Goal: Task Accomplishment & Management: Manage account settings

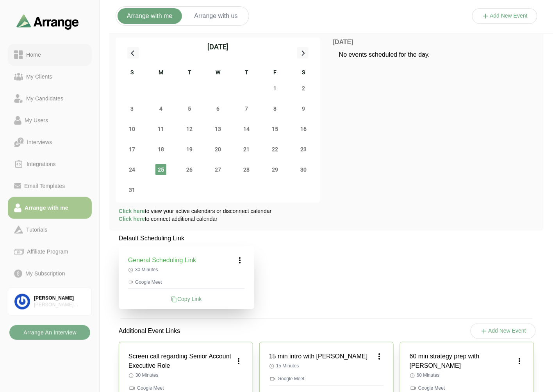
click at [59, 50] on div "Home" at bounding box center [50, 54] width 72 height 9
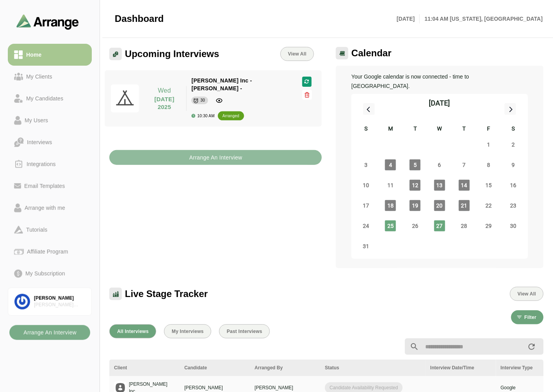
click at [216, 152] on b "Arrange An Interview" at bounding box center [216, 157] width 54 height 15
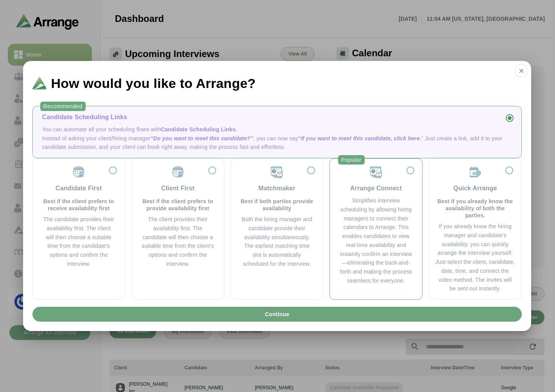
click at [392, 216] on div "Simplifies interview scheduling by allowing hiring managers to connect their ca…" at bounding box center [375, 240] width 73 height 89
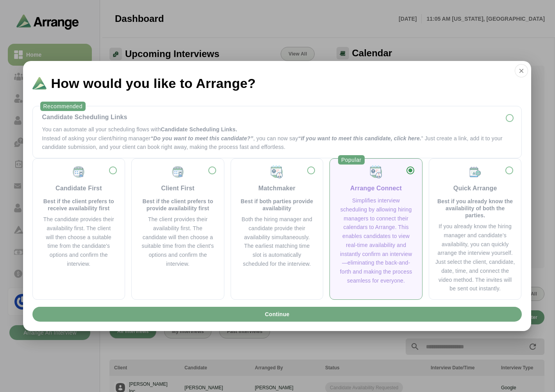
click at [266, 318] on span "Continue" at bounding box center [276, 314] width 25 height 15
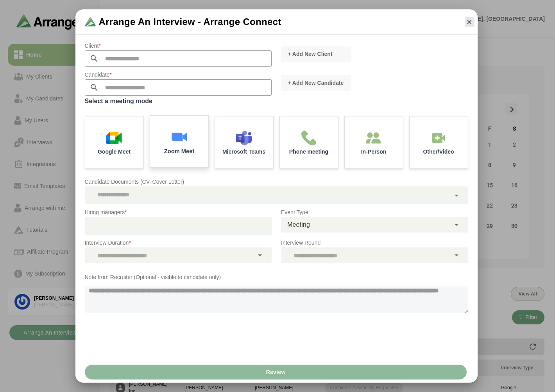
click at [170, 134] on div "Zoom Meet" at bounding box center [179, 142] width 61 height 54
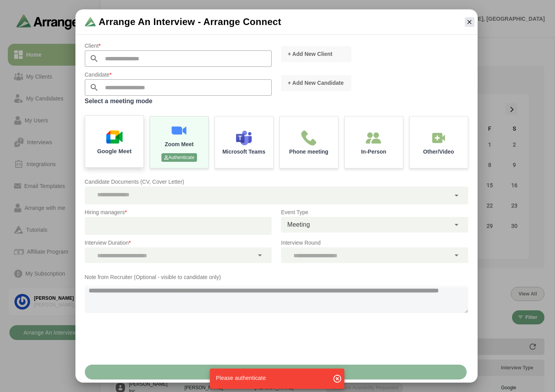
click at [112, 134] on img at bounding box center [114, 137] width 16 height 16
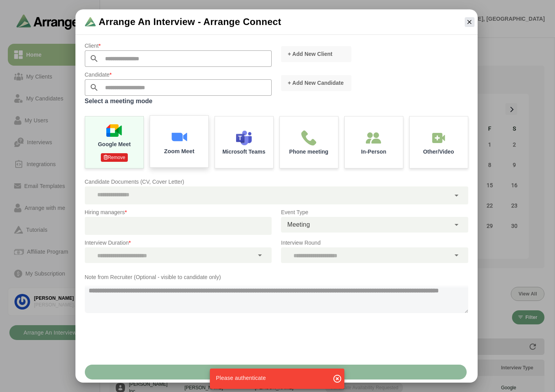
click at [175, 134] on img at bounding box center [179, 137] width 16 height 16
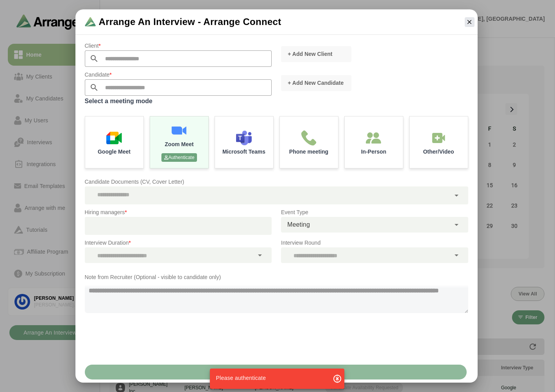
click at [337, 377] on icon "button" at bounding box center [337, 378] width 9 height 9
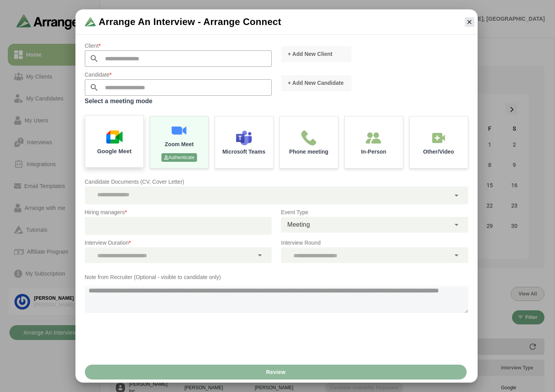
click at [111, 133] on img at bounding box center [114, 137] width 16 height 16
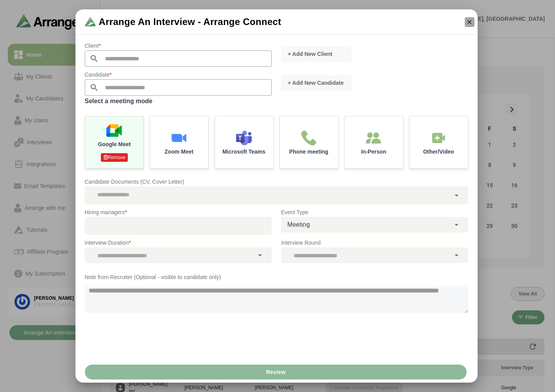
click at [467, 23] on icon "button" at bounding box center [469, 21] width 7 height 7
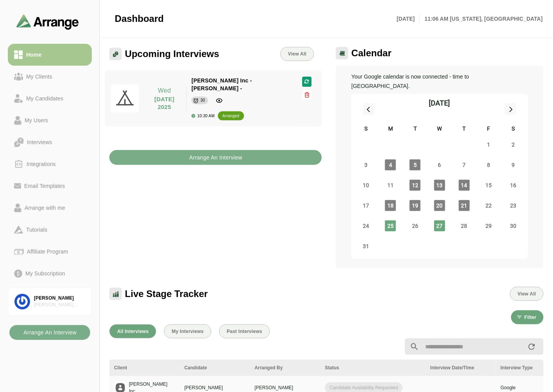
click at [200, 158] on div "Arrange An Interview" at bounding box center [216, 153] width 222 height 34
click at [213, 150] on b "Arrange An Interview" at bounding box center [216, 157] width 54 height 15
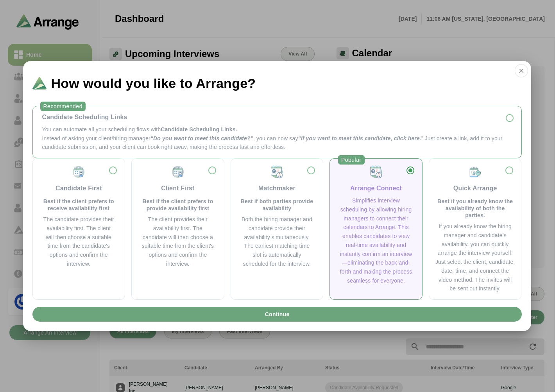
click at [96, 130] on p "You can automate all your scheduling flows with Candidate Scheduling Links." at bounding box center [277, 129] width 470 height 9
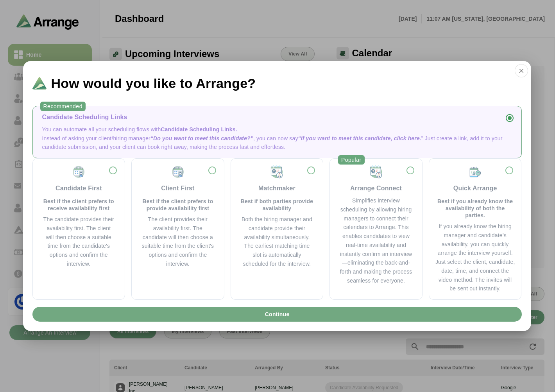
click at [276, 317] on span "Continue" at bounding box center [276, 314] width 25 height 15
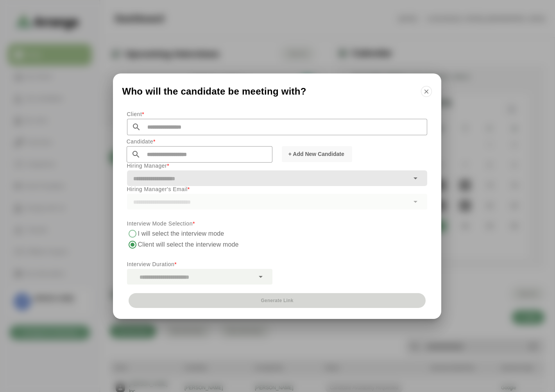
click at [428, 98] on div "Who will the candidate be meeting with?" at bounding box center [277, 89] width 328 height 33
click at [426, 93] on icon "button" at bounding box center [426, 91] width 7 height 7
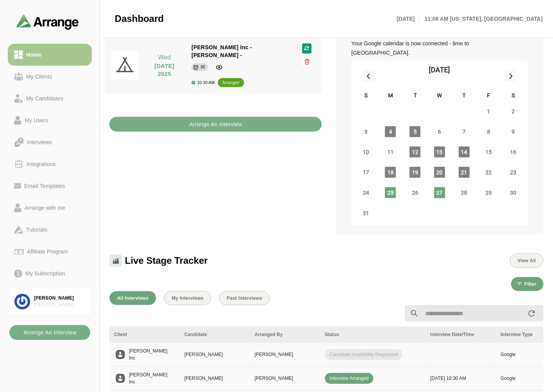
scroll to position [87, 0]
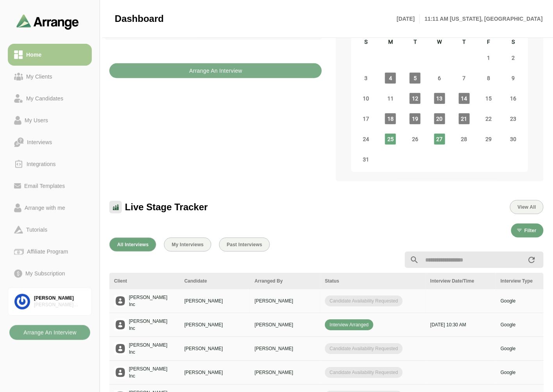
drag, startPoint x: 311, startPoint y: 301, endPoint x: 425, endPoint y: 291, distance: 113.8
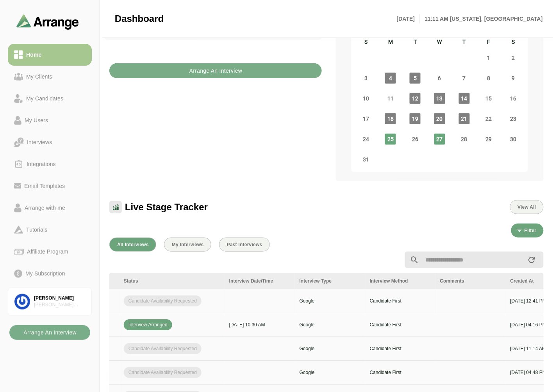
scroll to position [0, 329]
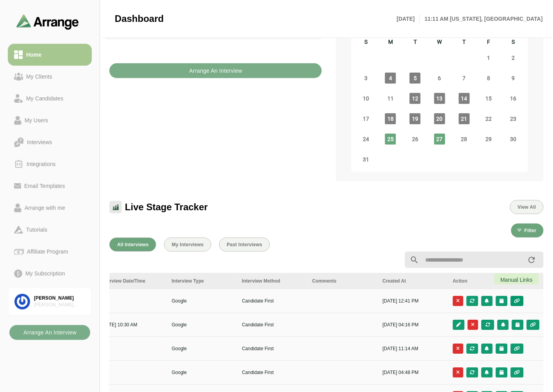
click at [517, 299] on icon "button" at bounding box center [517, 301] width 7 height 5
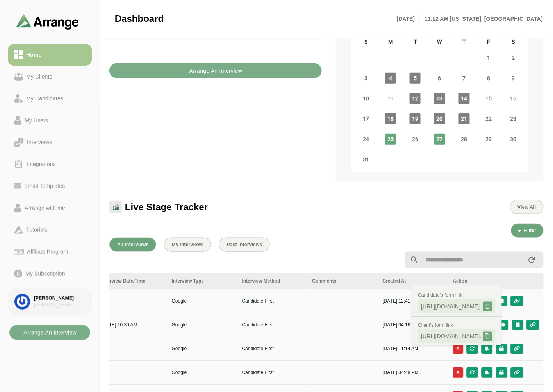
click at [68, 300] on div "[PERSON_NAME]" at bounding box center [59, 298] width 51 height 7
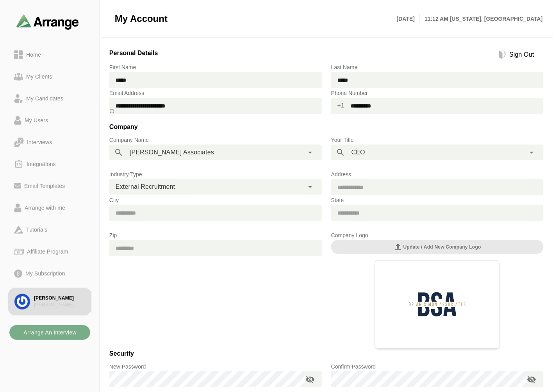
click at [521, 57] on div "Sign Out" at bounding box center [522, 54] width 31 height 9
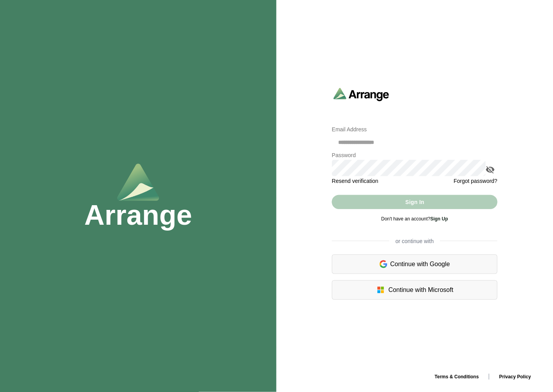
type input "**********"
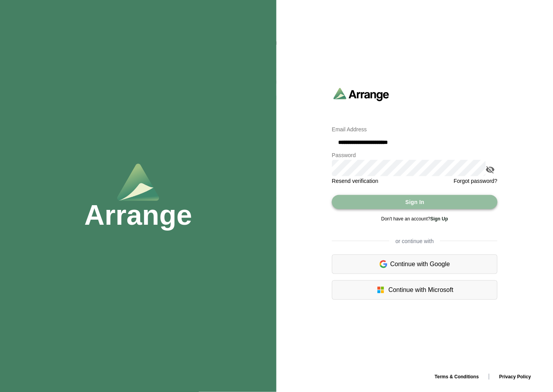
click at [397, 202] on button "Sign In" at bounding box center [415, 202] width 166 height 14
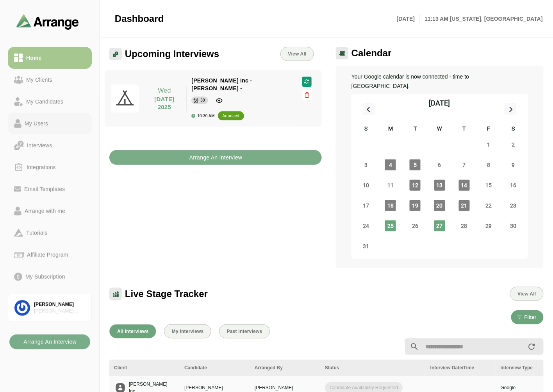
click at [48, 117] on link "My Users" at bounding box center [50, 124] width 84 height 22
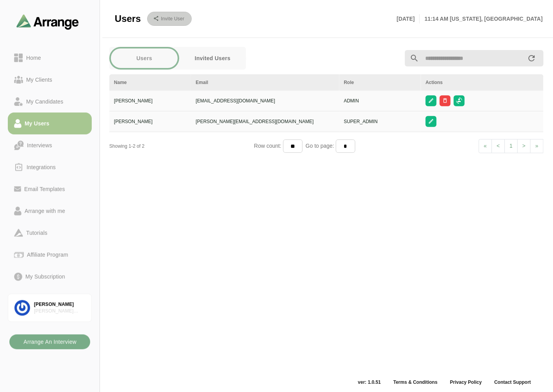
click at [168, 18] on b "Invite User" at bounding box center [173, 18] width 24 height 5
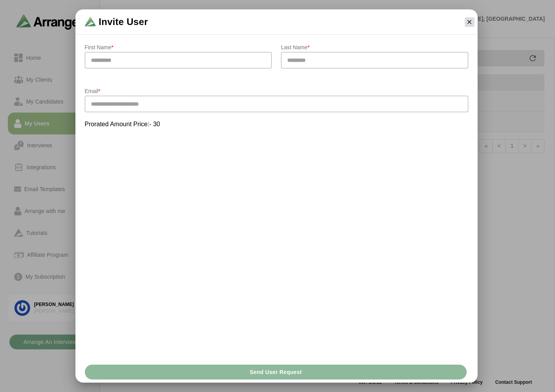
click at [469, 17] on button "button" at bounding box center [470, 22] width 10 height 10
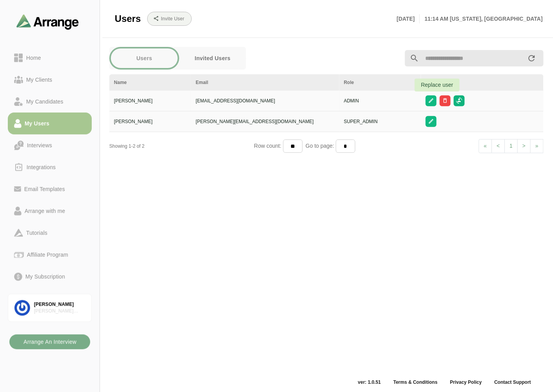
click at [456, 100] on icon "button" at bounding box center [459, 101] width 6 height 6
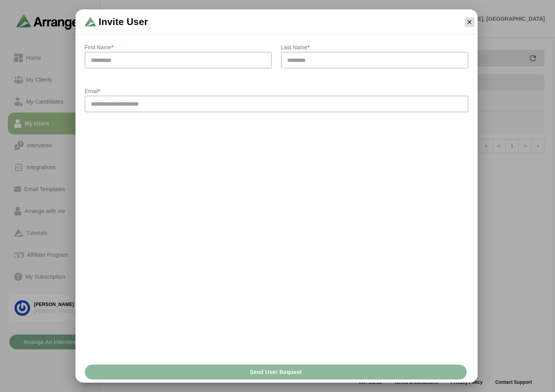
click at [468, 21] on icon "button" at bounding box center [469, 21] width 7 height 7
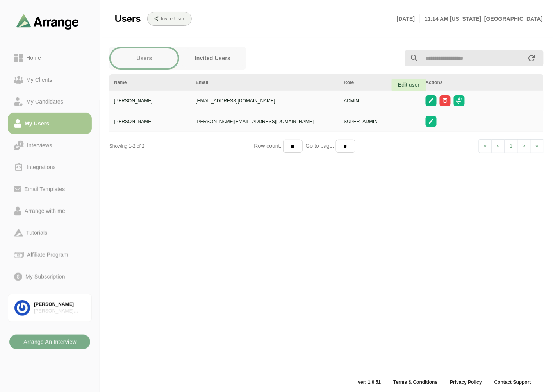
click at [428, 102] on icon "button" at bounding box center [431, 101] width 6 height 6
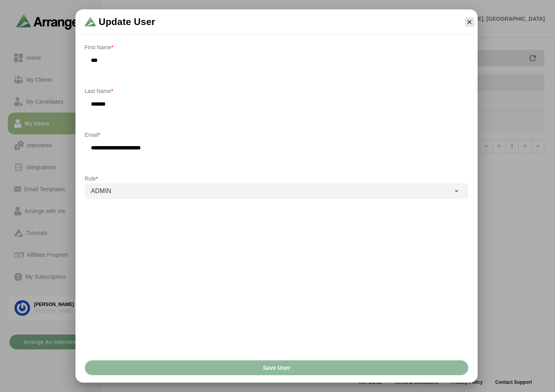
click at [155, 186] on div "ADMIN *****" at bounding box center [267, 191] width 365 height 16
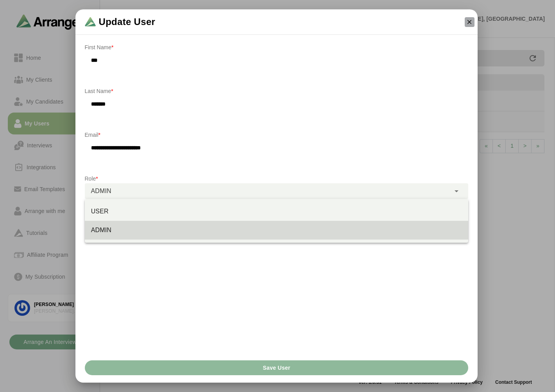
click at [467, 24] on icon "button" at bounding box center [469, 21] width 7 height 7
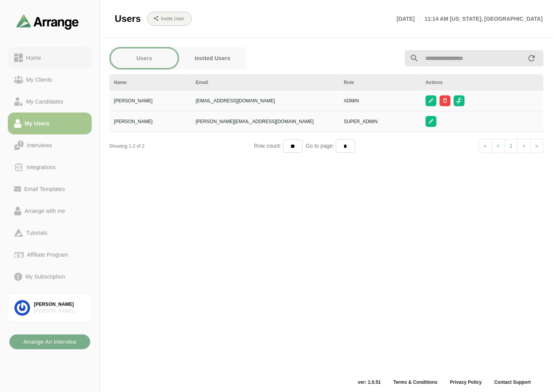
click at [36, 54] on div "Home" at bounding box center [33, 57] width 21 height 9
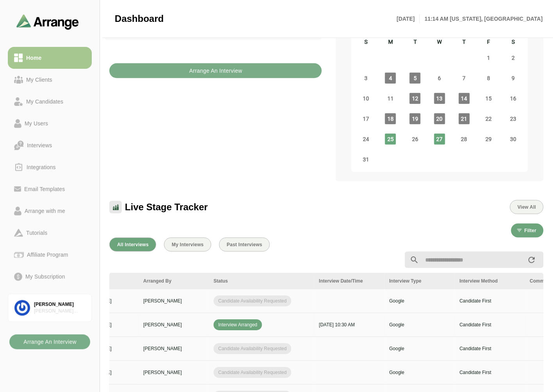
scroll to position [0, 329]
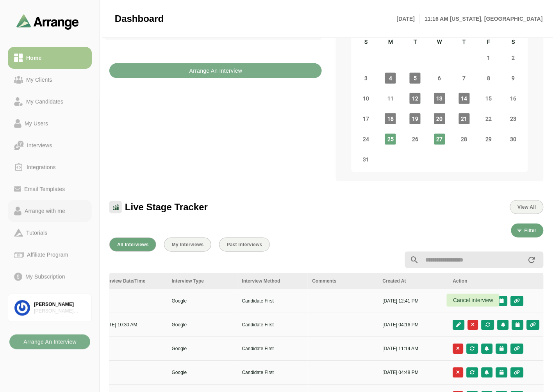
click at [34, 208] on div "Arrange with me" at bounding box center [44, 210] width 47 height 9
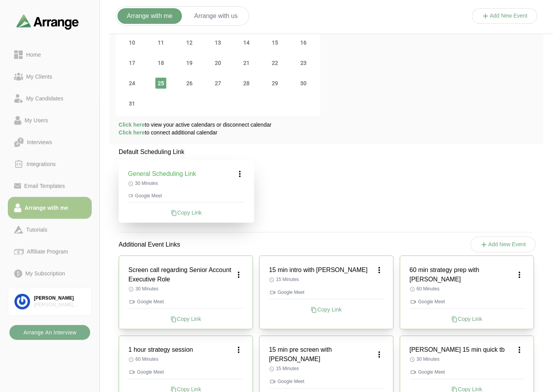
scroll to position [87, 0]
click at [53, 337] on b "Arrange An Interview" at bounding box center [50, 332] width 54 height 15
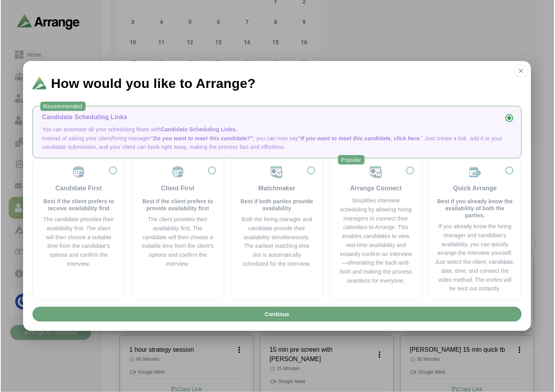
scroll to position [0, 0]
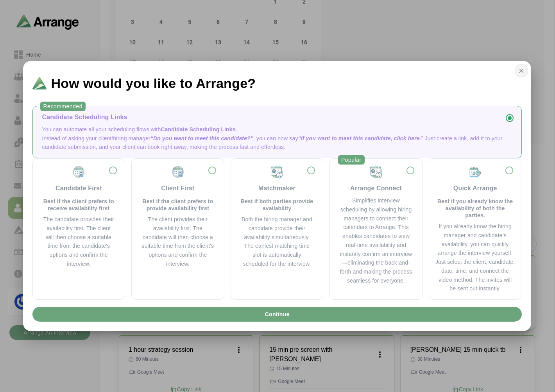
click at [518, 68] on icon "button" at bounding box center [521, 70] width 7 height 7
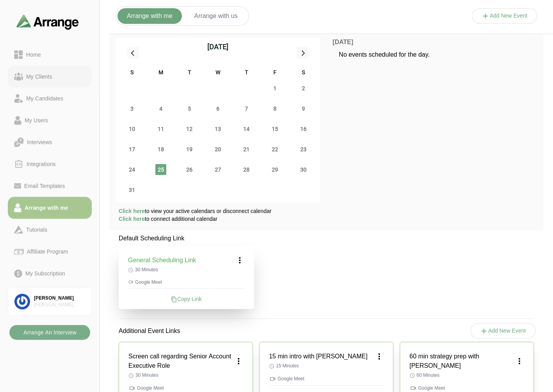
click at [48, 79] on div "My Clients" at bounding box center [39, 76] width 32 height 9
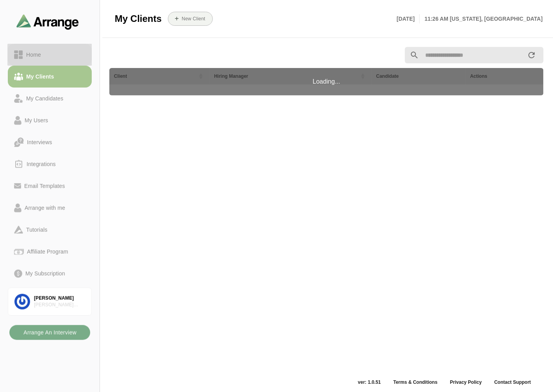
click at [50, 55] on div "Home" at bounding box center [50, 54] width 72 height 9
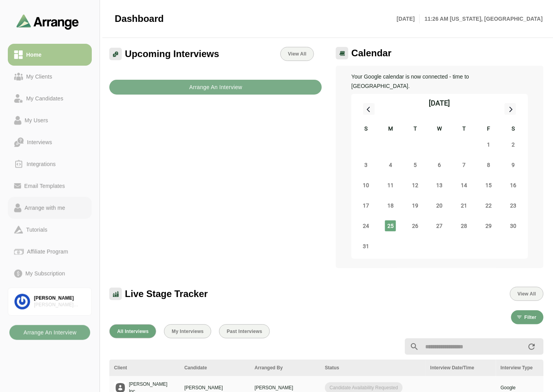
click at [56, 208] on div "Arrange with me" at bounding box center [44, 207] width 47 height 9
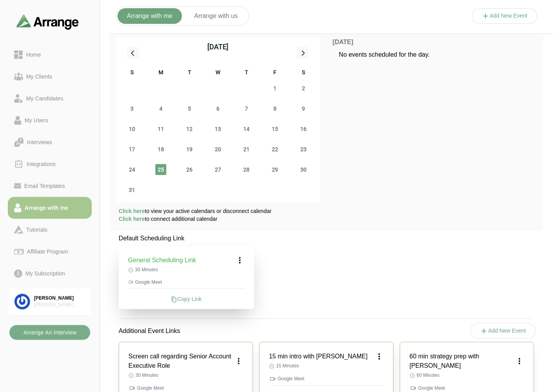
click at [238, 259] on icon at bounding box center [240, 260] width 9 height 9
click at [239, 258] on icon at bounding box center [240, 260] width 9 height 9
click at [242, 261] on icon at bounding box center [240, 260] width 9 height 9
click at [232, 284] on div "Edit" at bounding box center [233, 282] width 36 height 14
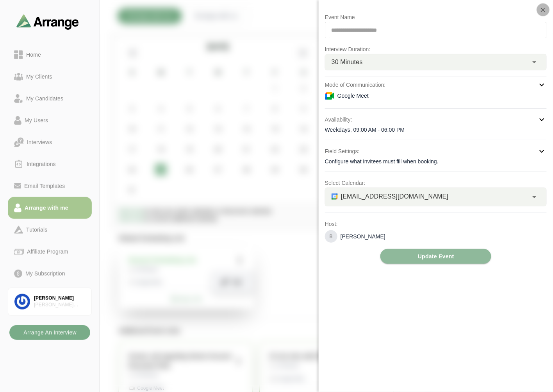
click at [544, 11] on icon "button" at bounding box center [543, 9] width 7 height 7
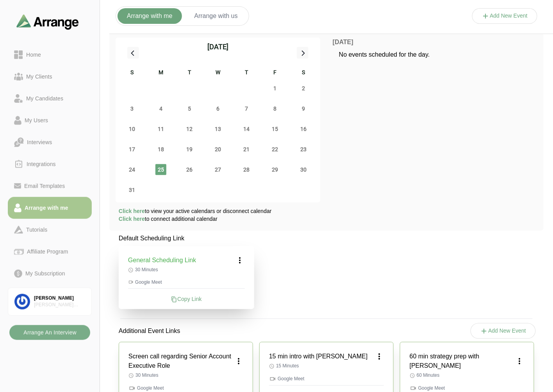
click at [237, 257] on icon at bounding box center [240, 260] width 9 height 9
click at [240, 275] on div "Edit" at bounding box center [233, 282] width 36 height 14
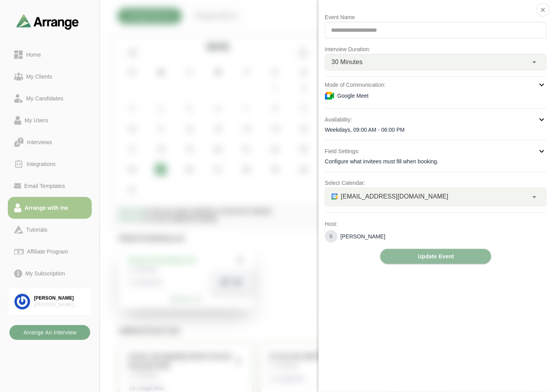
drag, startPoint x: 331, startPoint y: 178, endPoint x: 387, endPoint y: 178, distance: 55.9
click at [387, 178] on p "Select Calendar:" at bounding box center [436, 182] width 222 height 9
drag, startPoint x: 383, startPoint y: 178, endPoint x: 350, endPoint y: 181, distance: 33.8
click at [382, 178] on p "Select Calendar:" at bounding box center [436, 182] width 222 height 9
click at [402, 185] on p "Select Calendar:" at bounding box center [436, 182] width 222 height 9
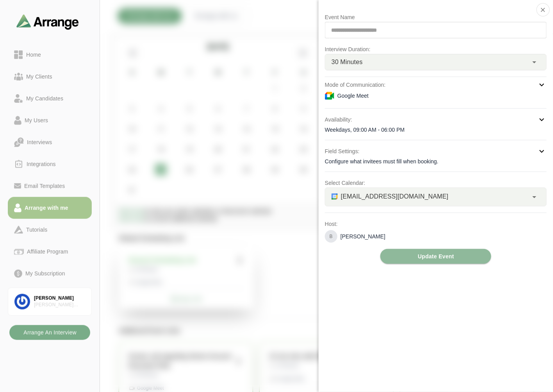
drag, startPoint x: 332, startPoint y: 180, endPoint x: 403, endPoint y: 181, distance: 71.1
click at [403, 181] on p "Select Calendar:" at bounding box center [436, 182] width 222 height 9
click at [546, 11] on icon "button" at bounding box center [543, 9] width 7 height 7
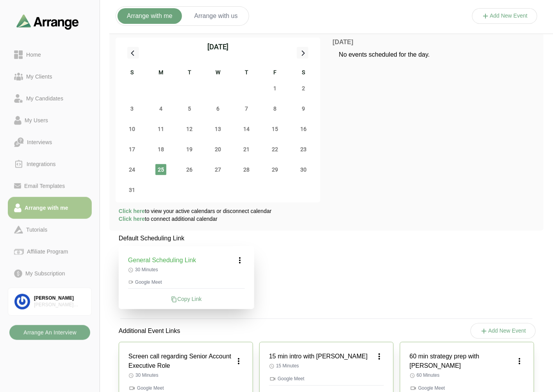
click at [243, 259] on icon at bounding box center [240, 260] width 9 height 9
click at [242, 260] on icon at bounding box center [240, 260] width 9 height 9
click at [55, 306] on div "[PERSON_NAME] Associates" at bounding box center [59, 305] width 51 height 7
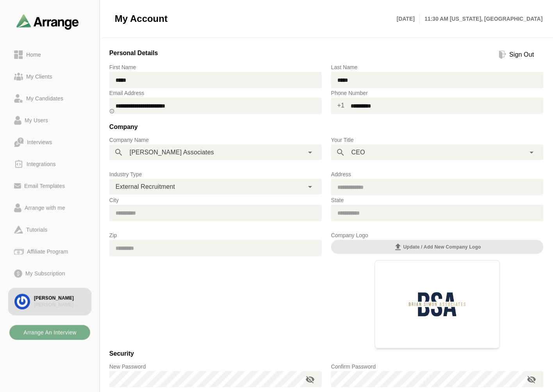
click at [197, 184] on div "**********" at bounding box center [206, 187] width 195 height 16
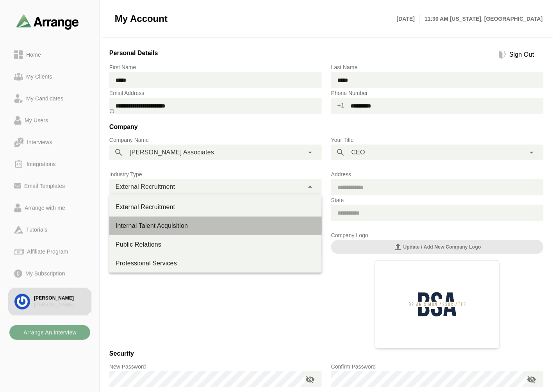
click at [159, 227] on div "Internal Talent Acquisition" at bounding box center [216, 225] width 200 height 9
type input "**********"
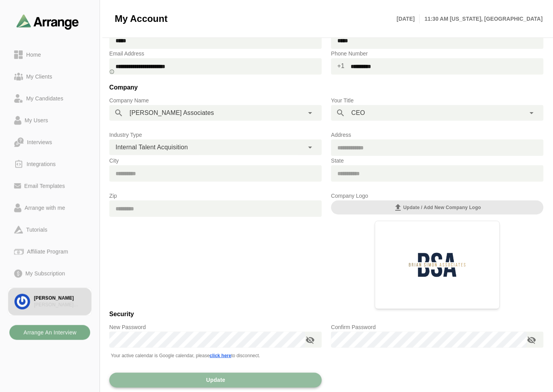
scroll to position [72, 0]
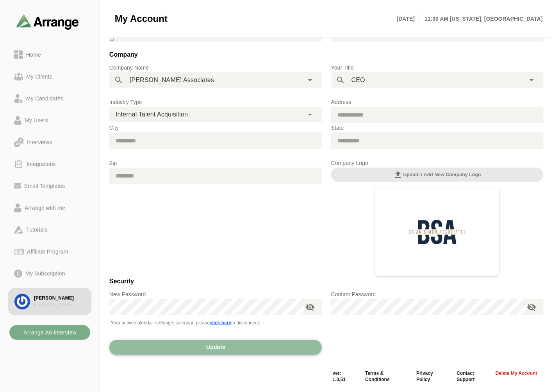
click at [204, 349] on button "Update" at bounding box center [215, 347] width 213 height 15
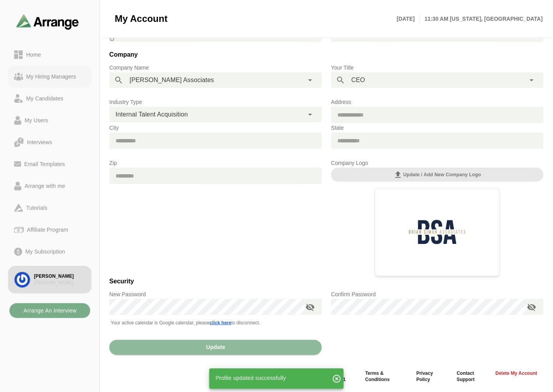
click at [49, 75] on div "My Hiring Managers" at bounding box center [51, 76] width 56 height 9
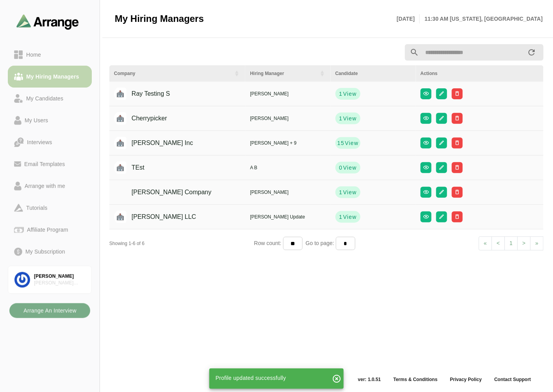
scroll to position [2, 0]
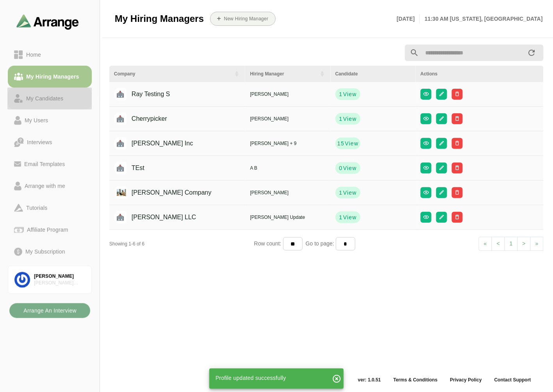
click at [48, 92] on link "My Candidates" at bounding box center [50, 99] width 84 height 22
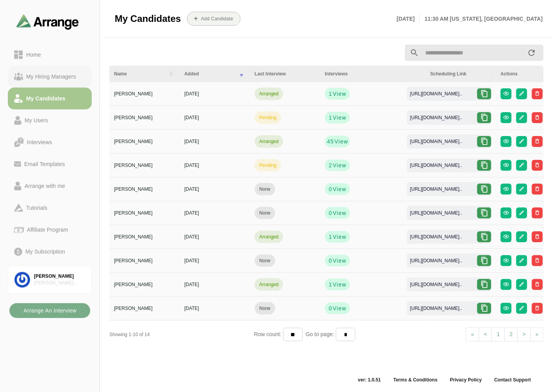
click at [58, 73] on div "My Hiring Managers" at bounding box center [51, 76] width 56 height 9
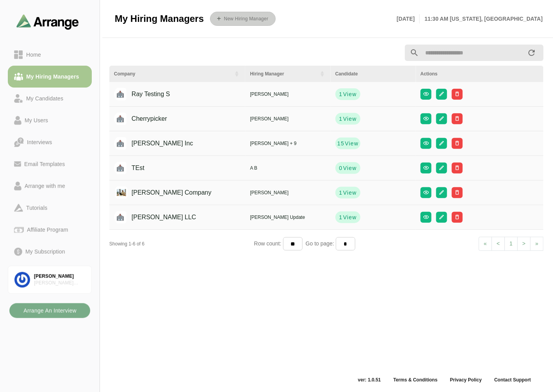
click at [234, 20] on b "New Hiring Manager" at bounding box center [246, 18] width 45 height 5
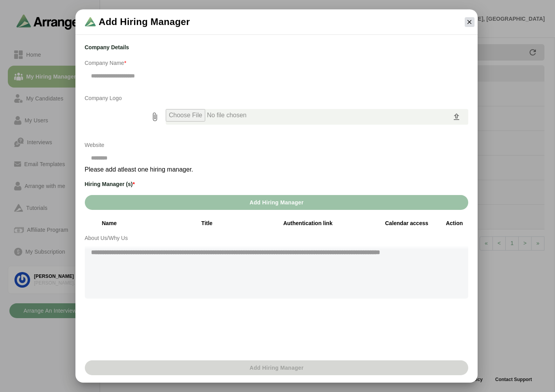
click at [467, 22] on icon "button" at bounding box center [469, 21] width 7 height 7
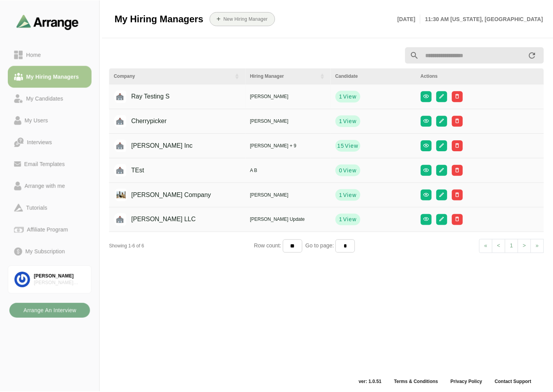
scroll to position [2, 0]
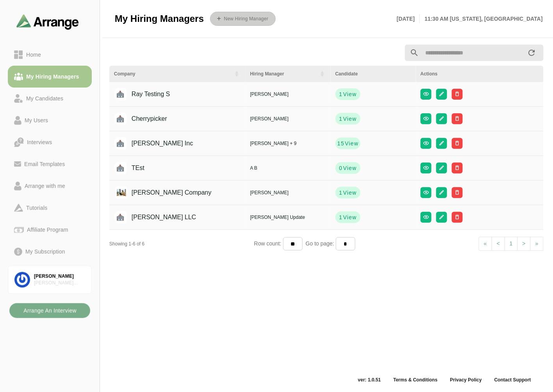
click at [249, 19] on b "New Hiring Manager" at bounding box center [246, 18] width 45 height 5
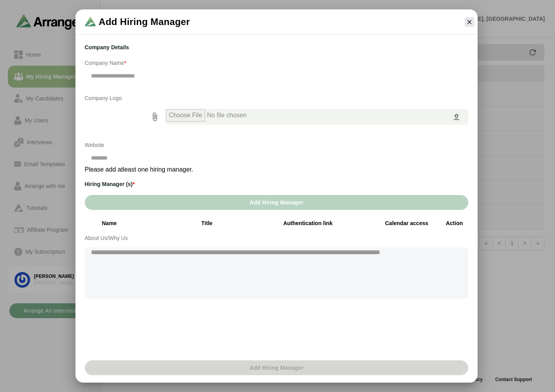
click at [256, 207] on span "Add Hiring Manager" at bounding box center [276, 202] width 54 height 15
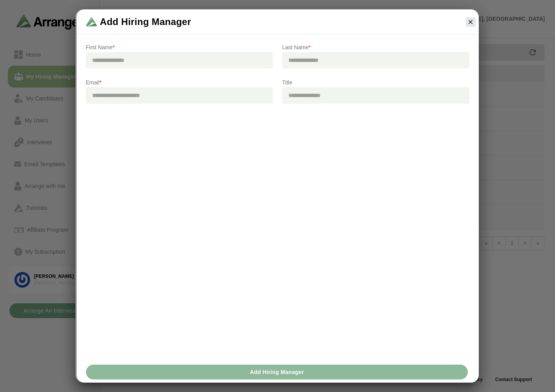
click at [183, 65] on input "text" at bounding box center [179, 60] width 187 height 16
type input "***"
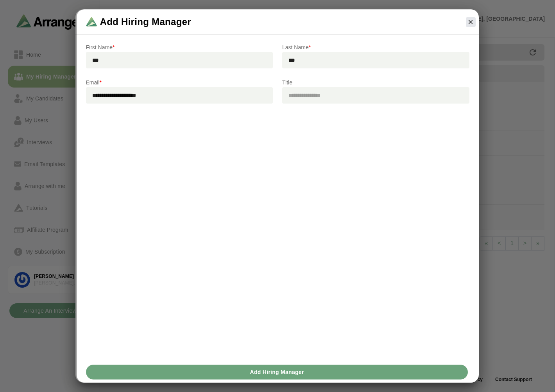
type input "**********"
type input "**"
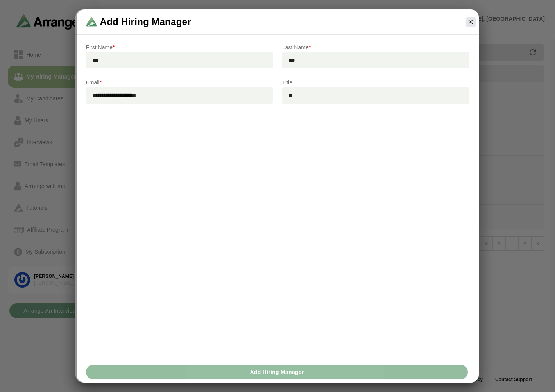
click at [253, 372] on span "Add Hiring Manager" at bounding box center [276, 372] width 54 height 15
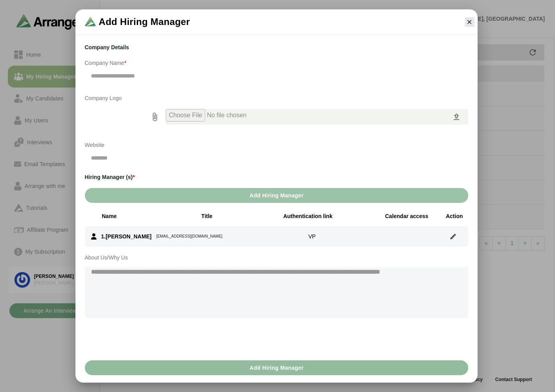
click at [259, 367] on span "Add Hiring Manager" at bounding box center [276, 367] width 54 height 15
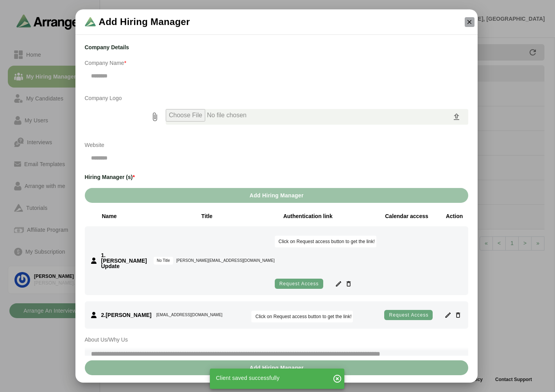
click at [470, 19] on icon "button" at bounding box center [469, 21] width 7 height 7
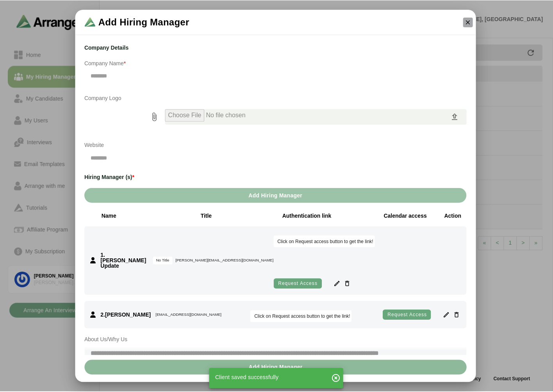
scroll to position [2, 0]
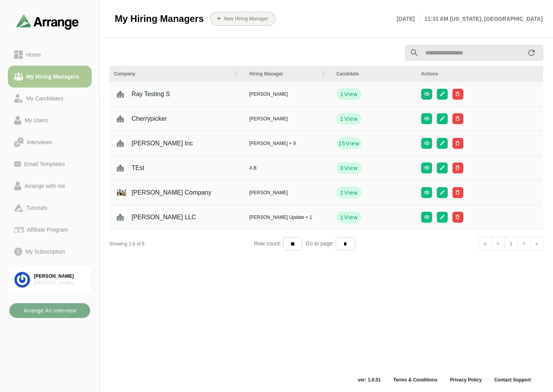
drag, startPoint x: 43, startPoint y: 92, endPoint x: 50, endPoint y: 76, distance: 17.2
click at [43, 92] on link "My Candidates" at bounding box center [50, 99] width 84 height 22
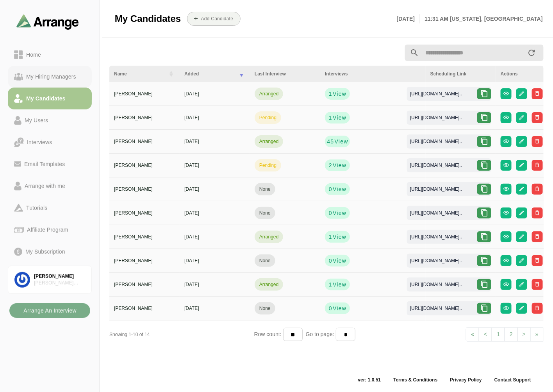
click at [52, 72] on div "My Hiring Managers" at bounding box center [51, 76] width 56 height 9
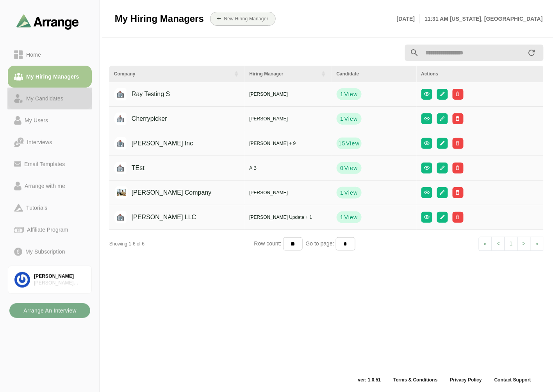
click at [48, 100] on div "My Candidates" at bounding box center [44, 98] width 43 height 9
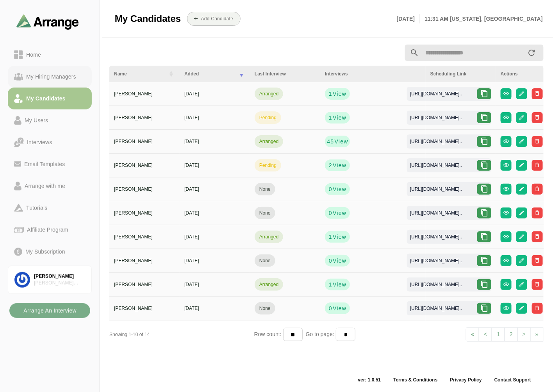
click at [52, 71] on link "My Hiring Managers" at bounding box center [50, 77] width 84 height 22
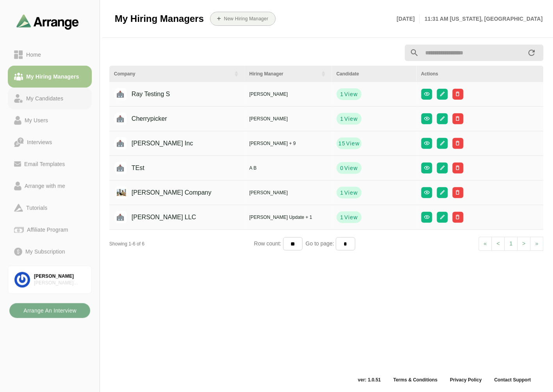
click at [33, 94] on div "My Candidates" at bounding box center [44, 98] width 43 height 9
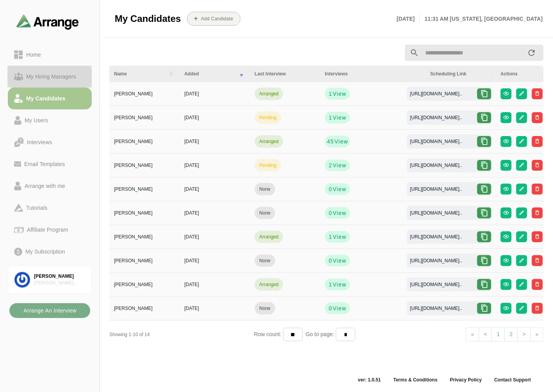
click at [48, 76] on div "My Hiring Managers" at bounding box center [51, 76] width 56 height 9
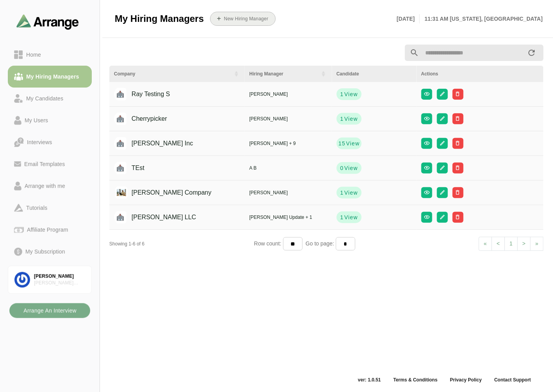
click at [252, 14] on button "New Hiring Manager" at bounding box center [243, 19] width 66 height 14
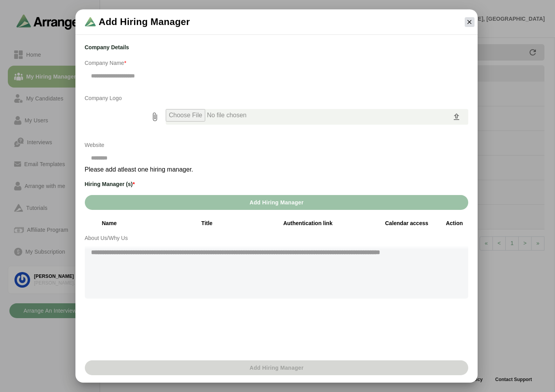
click at [469, 20] on icon "button" at bounding box center [469, 21] width 7 height 7
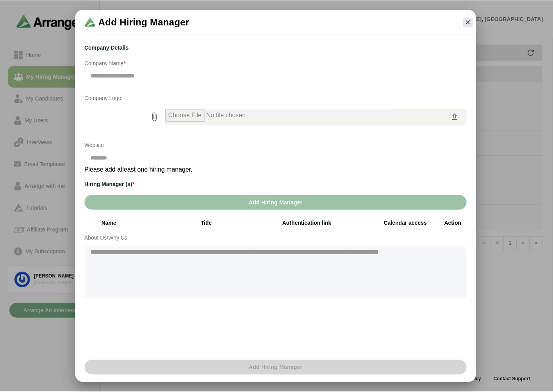
scroll to position [2, 0]
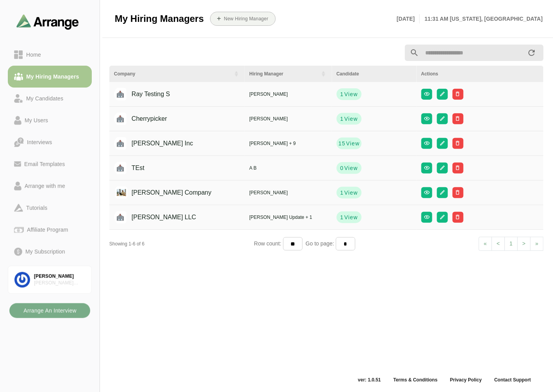
click at [446, 57] on input "text" at bounding box center [473, 53] width 108 height 16
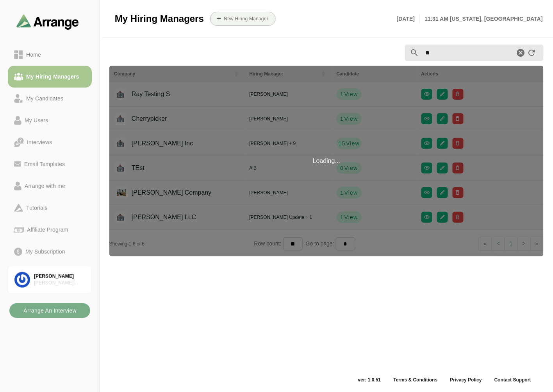
type input "*"
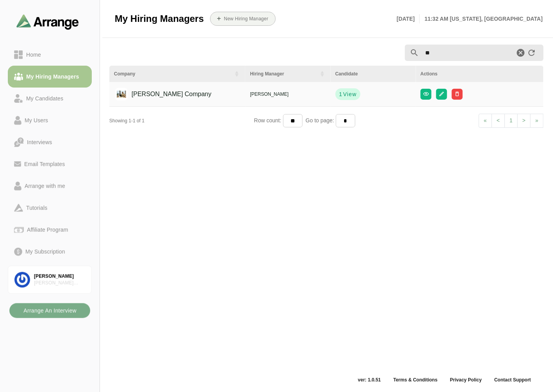
type input "*"
click at [343, 91] on span "View" at bounding box center [350, 94] width 14 height 8
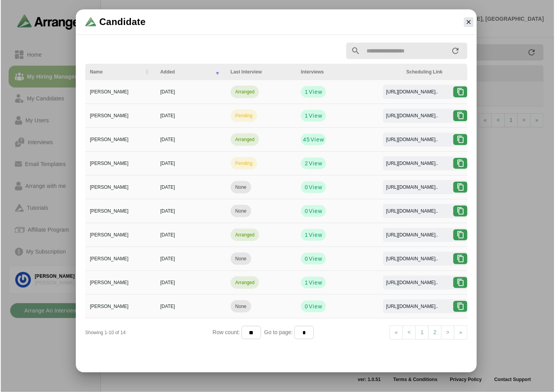
scroll to position [0, 0]
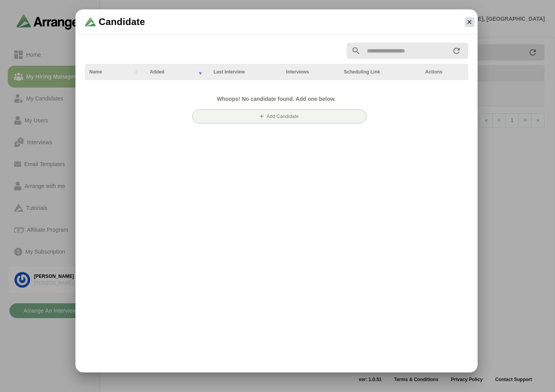
click at [467, 22] on icon "button" at bounding box center [469, 21] width 7 height 7
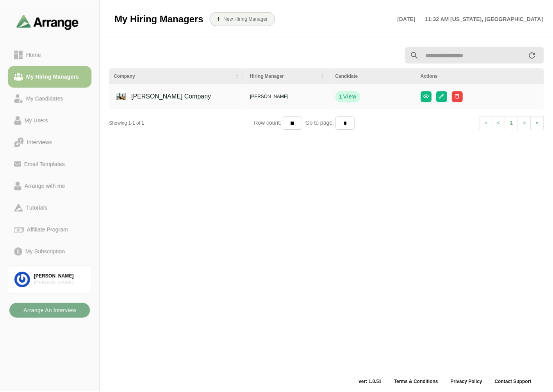
scroll to position [2, 0]
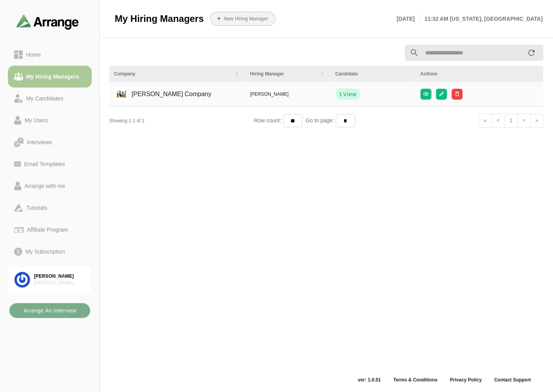
click at [61, 74] on div "My Hiring Managers" at bounding box center [52, 76] width 59 height 9
click at [57, 54] on div "Home" at bounding box center [50, 54] width 72 height 9
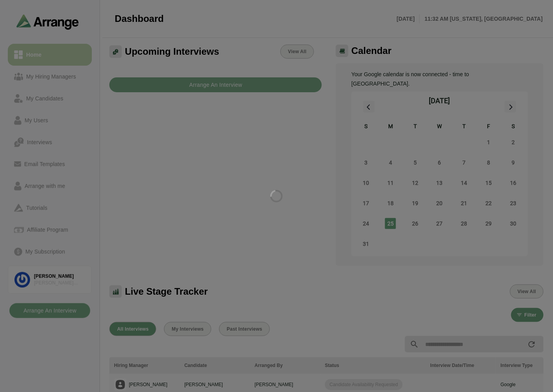
click at [43, 78] on div at bounding box center [276, 196] width 553 height 392
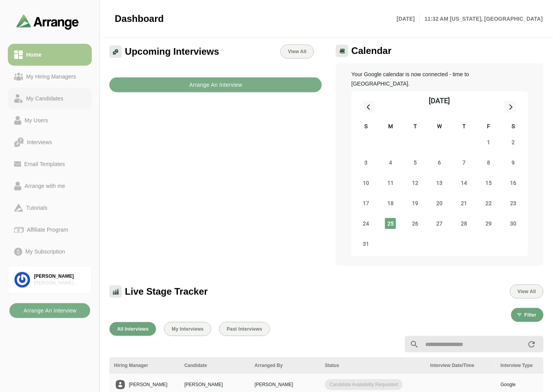
click at [34, 78] on div "My Hiring Managers" at bounding box center [51, 76] width 56 height 9
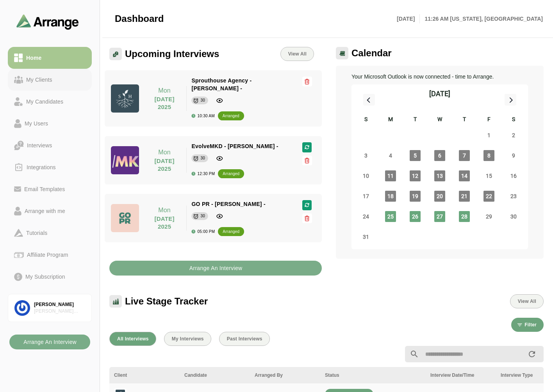
scroll to position [294, 0]
